Goal: Information Seeking & Learning: Learn about a topic

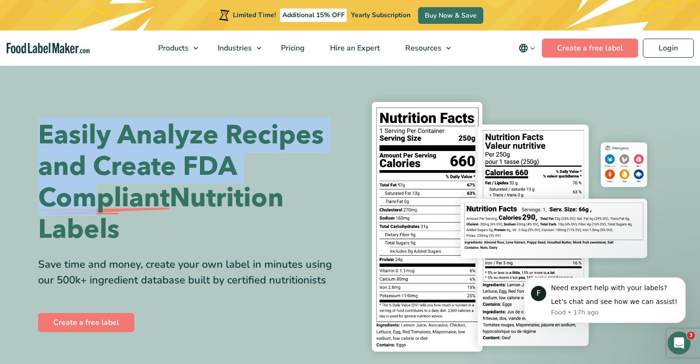
drag, startPoint x: 40, startPoint y: 136, endPoint x: 123, endPoint y: 228, distance: 124.7
click at [123, 228] on h1 "Easily Analyze Recipes and Create FDA Compliant Nutrition Labels" at bounding box center [190, 182] width 305 height 126
copy h1 "Easily Analyze Recipes and Create FDA Compliant Nutrition Labels"
click at [236, 272] on div "Save time and money, create your own label in minutes using our 500k+ ingredien…" at bounding box center [190, 272] width 305 height 31
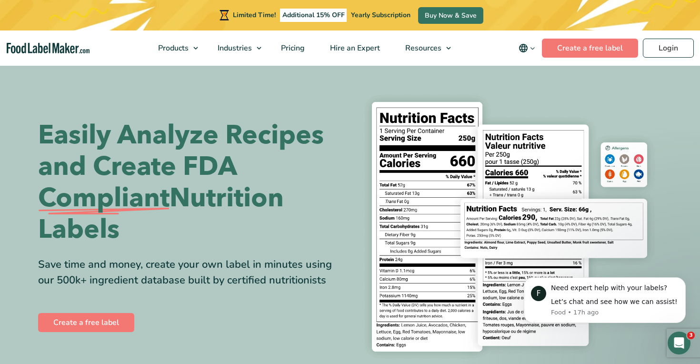
click at [236, 272] on div "Save time and money, create your own label in minutes using our 500k+ ingredien…" at bounding box center [190, 272] width 305 height 31
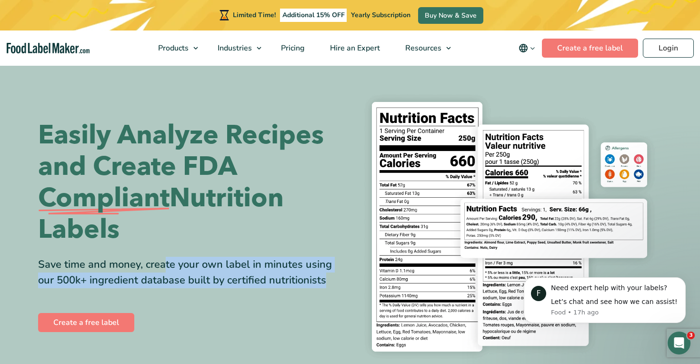
copy div "Save time and money, create your own label in minutes using our 500k+ ingredien…"
click at [213, 263] on div "Save time and money, create your own label in minutes using our 500k+ ingredien…" at bounding box center [190, 272] width 305 height 31
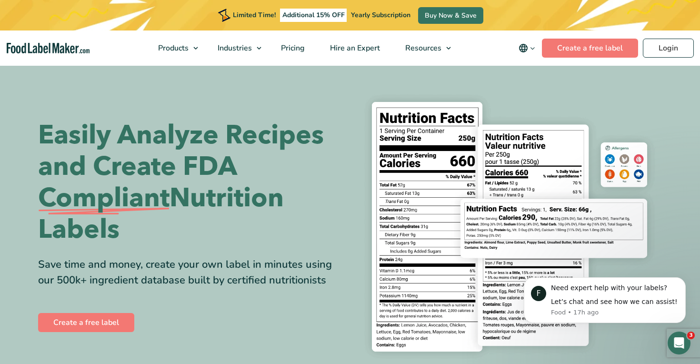
click at [213, 263] on div "Save time and money, create your own label in minutes using our 500k+ ingredien…" at bounding box center [190, 272] width 305 height 31
